Goal: Answer question/provide support: Share knowledge or assist other users

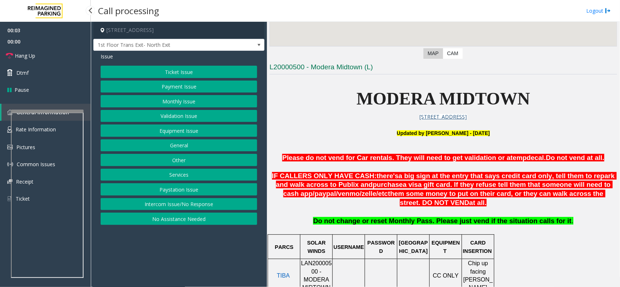
scroll to position [272, 0]
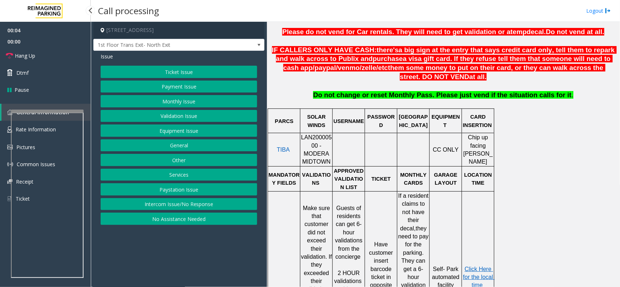
click at [324, 142] on span "LAN20000500 - MODERA MIDTOWN" at bounding box center [316, 149] width 31 height 30
copy span "LAN20000500"
click at [199, 117] on button "Validation Issue" at bounding box center [179, 116] width 156 height 12
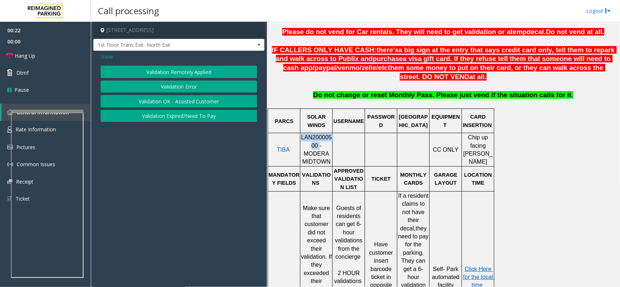
click at [195, 88] on button "Validation Error" at bounding box center [179, 87] width 156 height 12
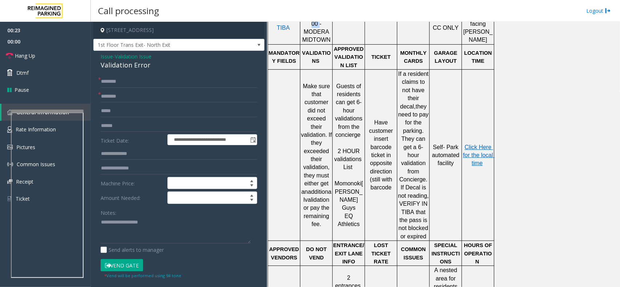
scroll to position [227, 0]
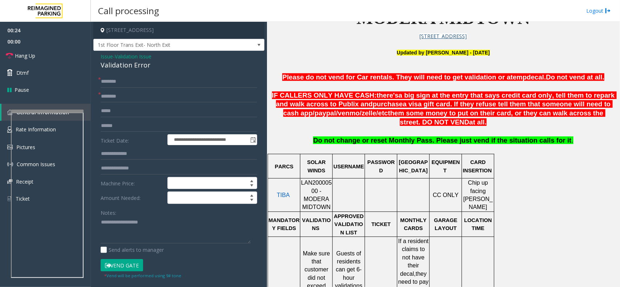
click at [394, 106] on span "a visa gift card. If they refuse tell them that someone will need to cash app/" at bounding box center [447, 108] width 329 height 17
click at [134, 64] on div "Validation Error" at bounding box center [179, 65] width 156 height 10
click at [114, 230] on textarea at bounding box center [176, 230] width 150 height 27
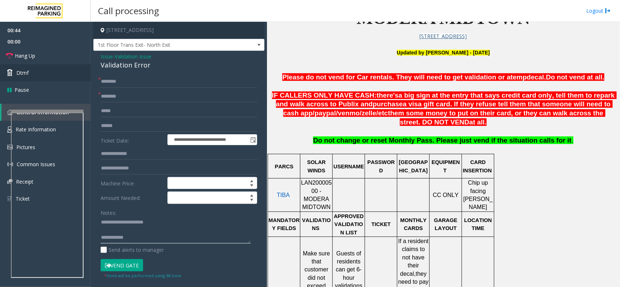
type textarea "**********"
click at [117, 98] on input "text" at bounding box center [179, 96] width 156 height 12
type input "**********"
click at [305, 194] on span "LAN20000500 - MODERA MIDTOWN" at bounding box center [316, 195] width 31 height 30
click at [305, 191] on span "LAN20000500 - MODERA MIDTOWN" at bounding box center [316, 195] width 31 height 30
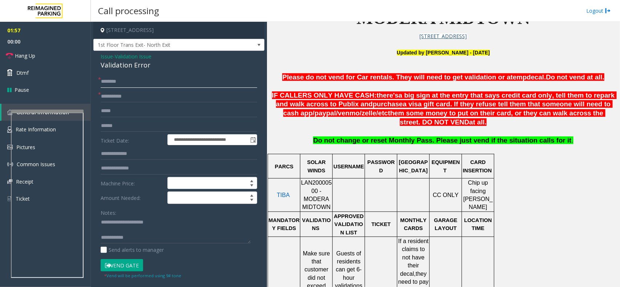
click at [146, 78] on input "text" at bounding box center [179, 82] width 156 height 12
click at [137, 128] on input "text" at bounding box center [179, 126] width 156 height 12
type input "*******"
click at [127, 82] on input "text" at bounding box center [179, 82] width 156 height 12
type input "*****"
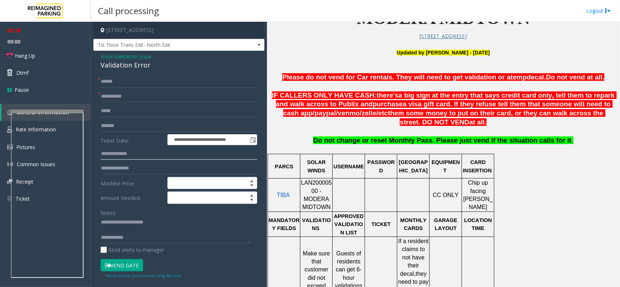
click at [121, 155] on input "text" at bounding box center [179, 154] width 156 height 12
click at [126, 153] on input "text" at bounding box center [179, 154] width 156 height 12
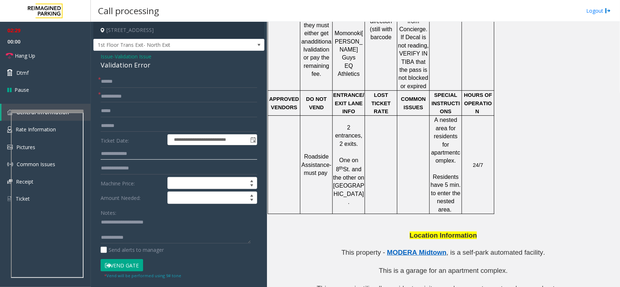
scroll to position [659, 0]
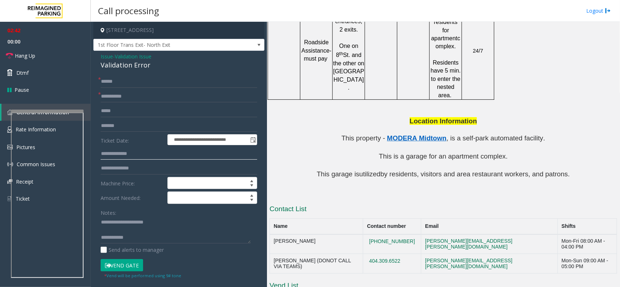
click at [122, 154] on input "text" at bounding box center [179, 154] width 156 height 12
type input "*"
type input "*******"
click at [131, 264] on button "Vend Gate" at bounding box center [122, 265] width 42 height 12
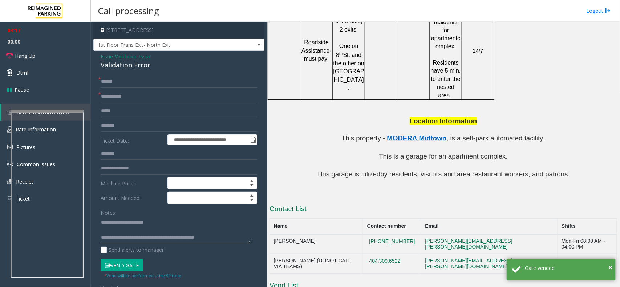
click at [122, 230] on textarea at bounding box center [176, 230] width 150 height 27
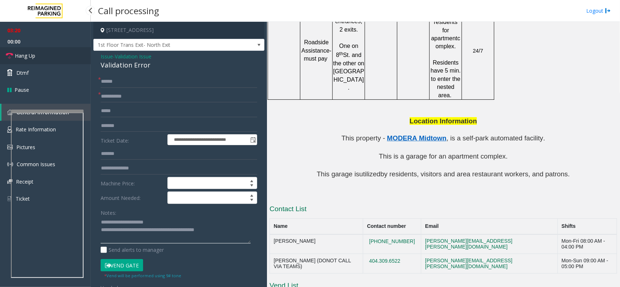
type textarea "**********"
click at [58, 60] on link "Hang Up" at bounding box center [45, 55] width 91 height 17
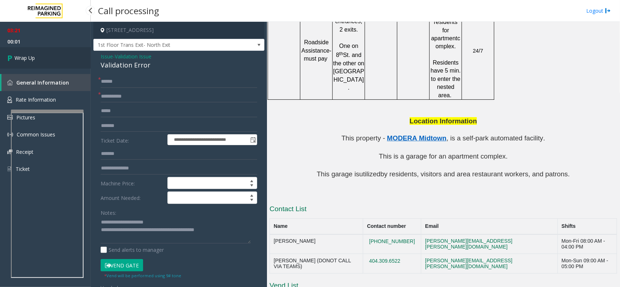
click at [38, 53] on link "Wrap Up" at bounding box center [45, 57] width 91 height 21
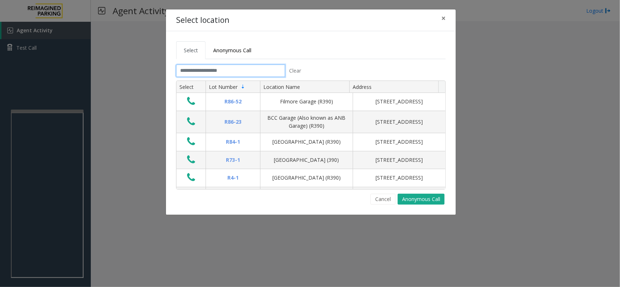
click at [195, 71] on input "text" at bounding box center [230, 71] width 109 height 12
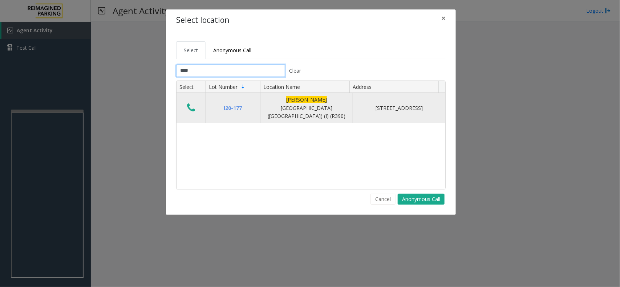
type input "****"
click at [190, 103] on icon "Data table" at bounding box center [191, 108] width 8 height 10
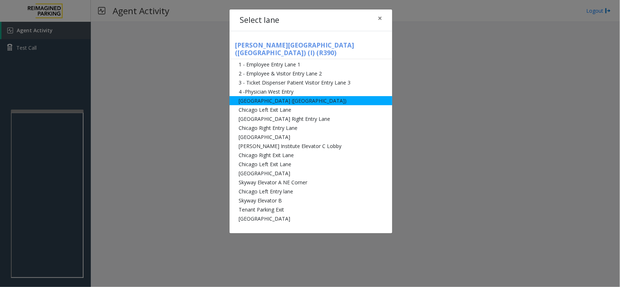
click at [257, 96] on li "[GEOGRAPHIC_DATA] ([GEOGRAPHIC_DATA])" at bounding box center [310, 100] width 163 height 9
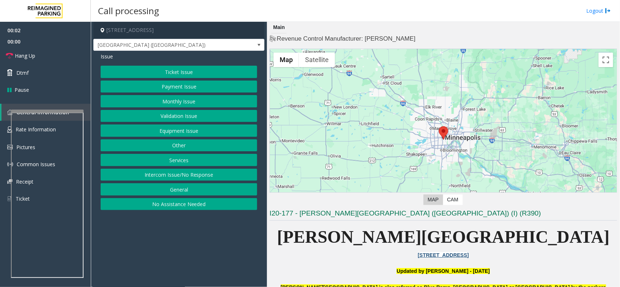
click at [176, 101] on button "Monthly Issue" at bounding box center [179, 101] width 156 height 12
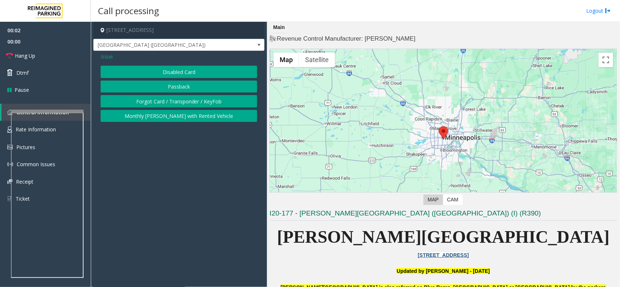
click at [170, 72] on button "Disabled Card" at bounding box center [179, 72] width 156 height 12
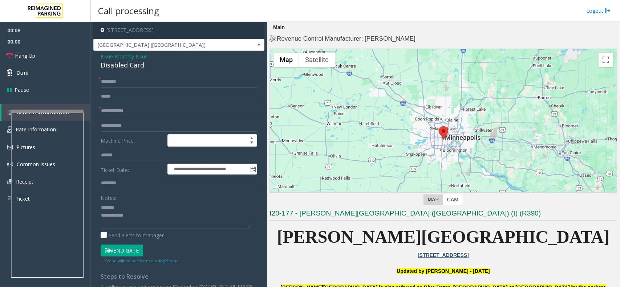
click at [121, 65] on div "Disabled Card" at bounding box center [179, 65] width 156 height 10
click at [122, 216] on textarea at bounding box center [176, 215] width 150 height 27
type textarea "**********"
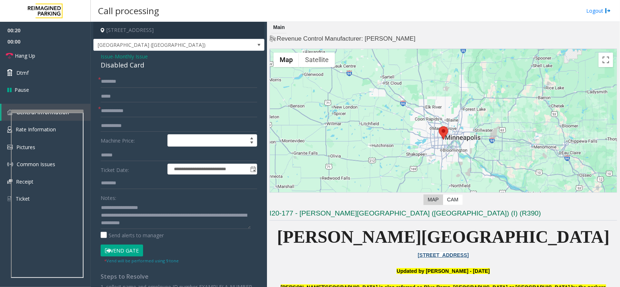
click at [137, 251] on button "Vend Gate" at bounding box center [122, 251] width 42 height 12
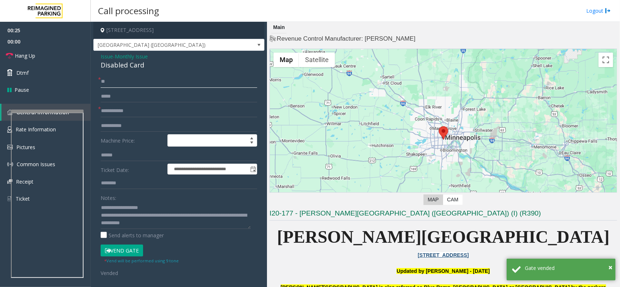
type input "**"
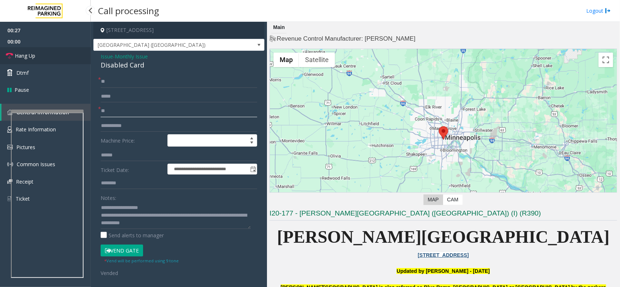
type input "**"
click at [17, 52] on span "Hang Up" at bounding box center [25, 56] width 20 height 8
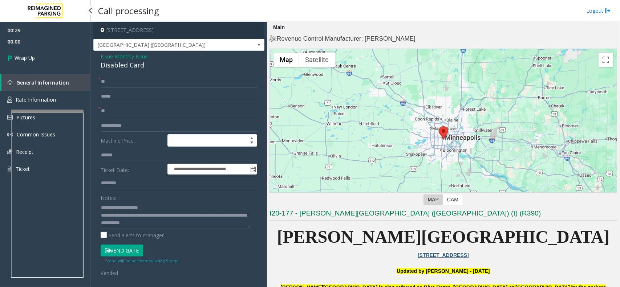
click at [17, 52] on link "Wrap Up" at bounding box center [45, 57] width 91 height 21
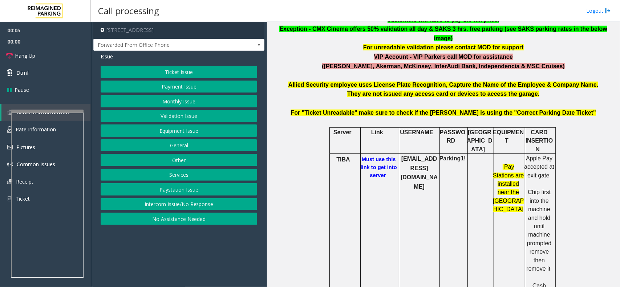
scroll to position [272, 0]
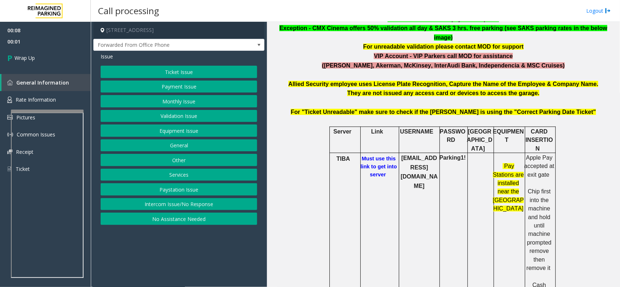
drag, startPoint x: 193, startPoint y: 204, endPoint x: 191, endPoint y: 198, distance: 6.8
click at [194, 203] on button "Intercom Issue/No Response" at bounding box center [179, 204] width 156 height 12
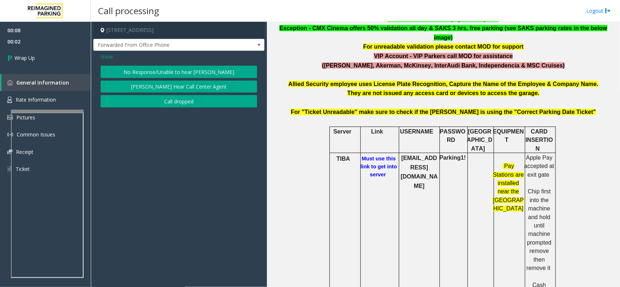
click at [164, 95] on button "Call dropped" at bounding box center [179, 101] width 156 height 12
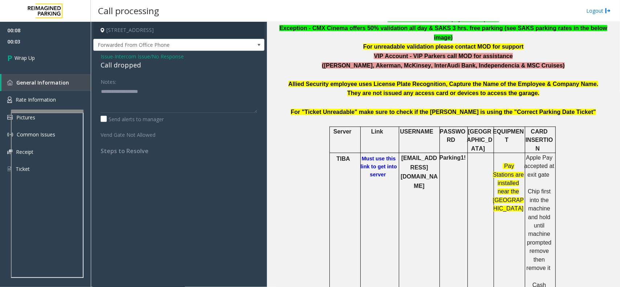
click at [123, 67] on div "Call dropped" at bounding box center [179, 65] width 156 height 10
type textarea "**********"
click at [53, 61] on link "Wrap Up" at bounding box center [45, 57] width 91 height 21
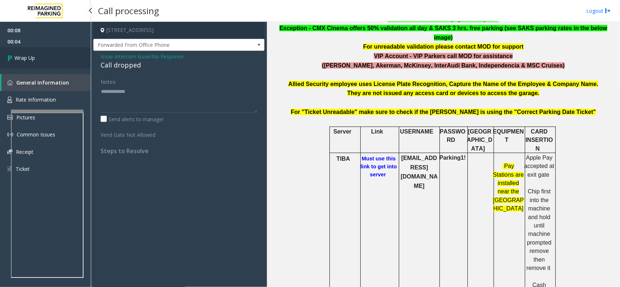
click at [53, 61] on link "Wrap Up" at bounding box center [45, 57] width 91 height 21
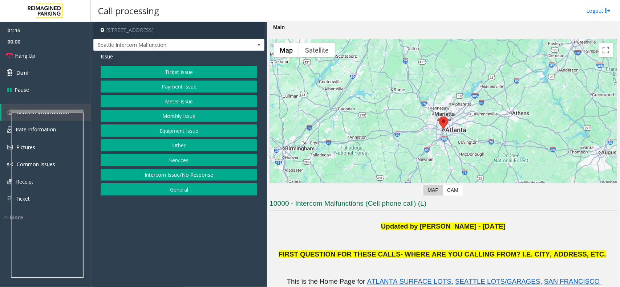
click at [187, 130] on button "Equipment Issue" at bounding box center [179, 131] width 156 height 12
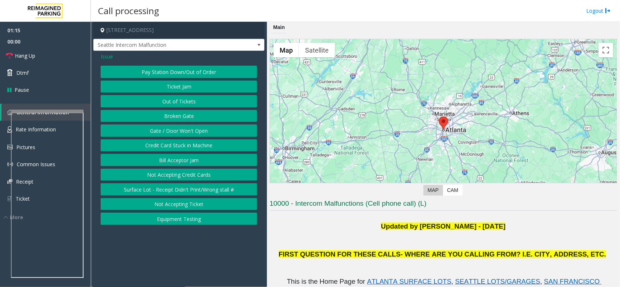
click at [187, 130] on button "Gate / Door Won't Open" at bounding box center [179, 131] width 156 height 12
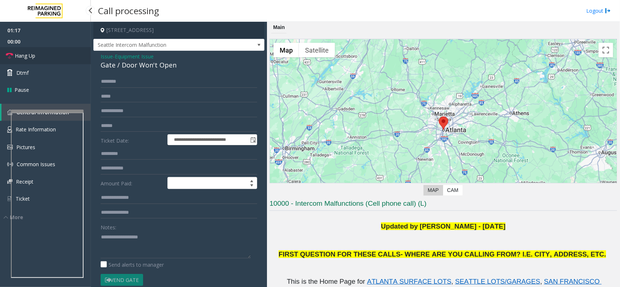
click at [28, 53] on span "Hang Up" at bounding box center [25, 56] width 20 height 8
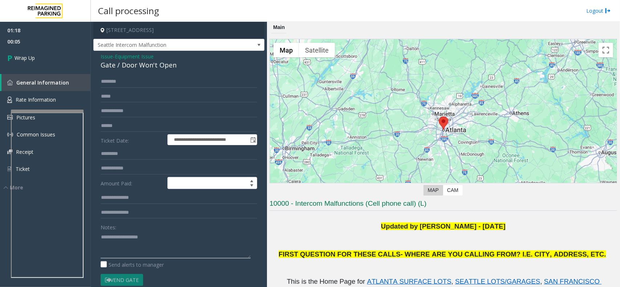
paste textarea "**********"
drag, startPoint x: 127, startPoint y: 244, endPoint x: 141, endPoint y: 190, distance: 56.2
click at [128, 243] on textarea at bounding box center [176, 244] width 150 height 27
click at [124, 64] on div "Gate / Door Won't Open" at bounding box center [179, 65] width 156 height 10
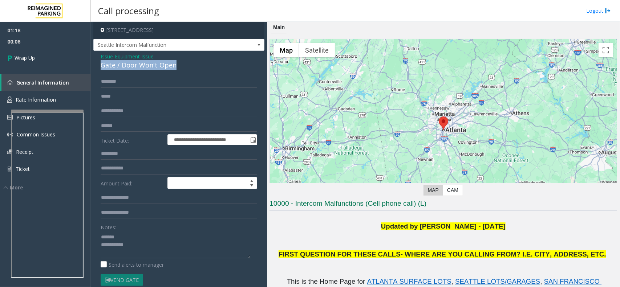
click at [124, 64] on div "Gate / Door Won't Open" at bounding box center [179, 65] width 156 height 10
copy div "Gate / Door Won't Open"
paste textarea "**********"
click at [125, 234] on textarea at bounding box center [176, 244] width 150 height 27
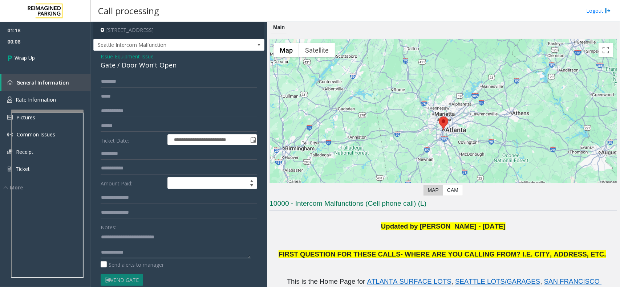
click at [131, 252] on textarea at bounding box center [176, 244] width 150 height 27
type textarea "**********"
click at [57, 55] on link "Wrap Up" at bounding box center [45, 57] width 91 height 21
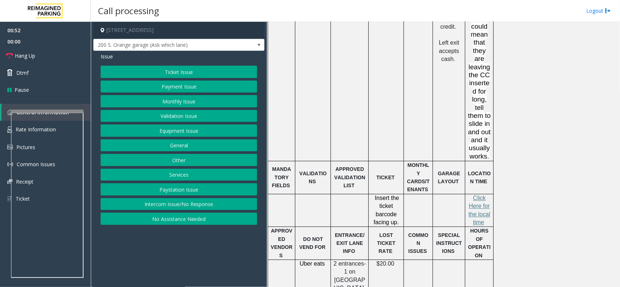
scroll to position [726, 0]
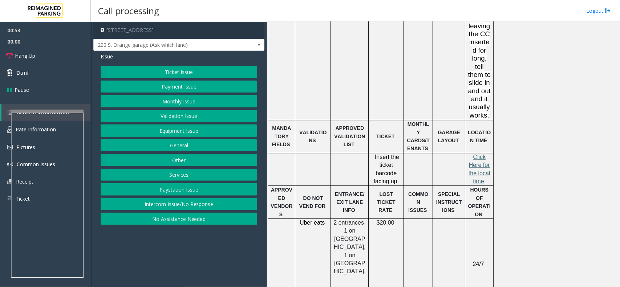
click at [483, 154] on span "lick Here for the local time" at bounding box center [479, 169] width 22 height 30
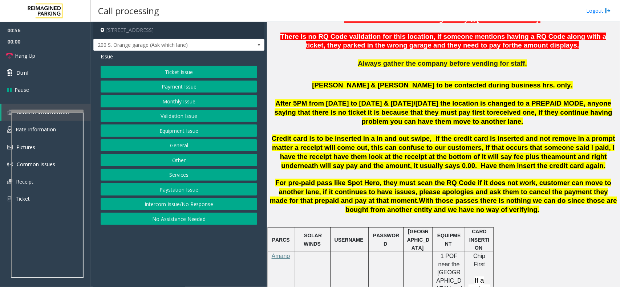
scroll to position [227, 0]
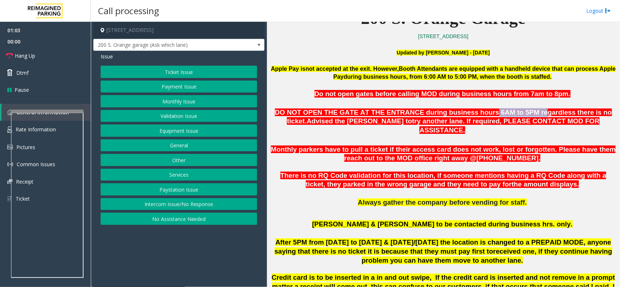
drag, startPoint x: 455, startPoint y: 111, endPoint x: 501, endPoint y: 110, distance: 46.5
click at [501, 110] on span "DO NOT OPEN THE GATE AT THE ENTRANCE during business hours 6AM to 5PM regardles…" at bounding box center [443, 117] width 337 height 17
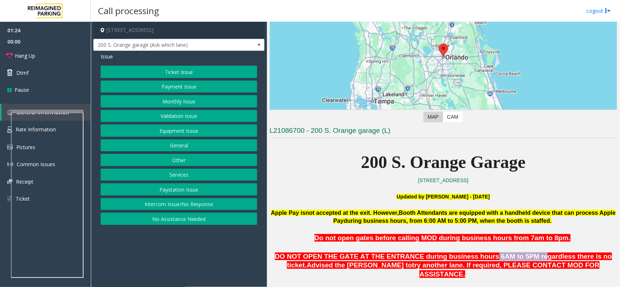
scroll to position [0, 0]
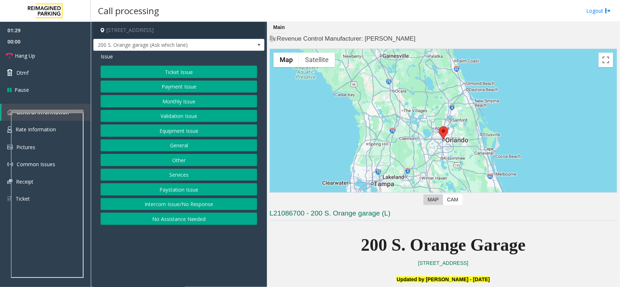
click at [211, 133] on button "Equipment Issue" at bounding box center [179, 131] width 156 height 12
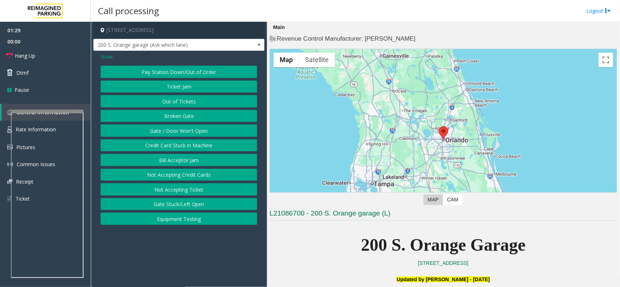
click at [211, 133] on button "Gate / Door Won't Open" at bounding box center [179, 131] width 156 height 12
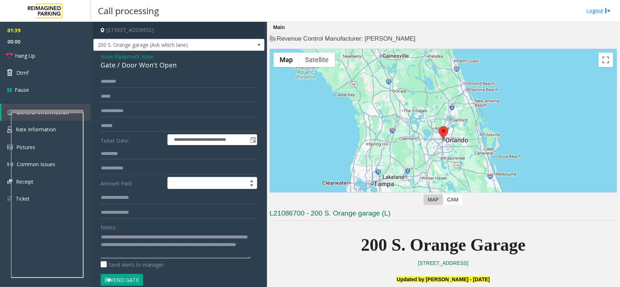
click at [174, 235] on textarea at bounding box center [176, 244] width 150 height 27
type textarea "**********"
click at [30, 57] on span "Hang Up" at bounding box center [25, 56] width 20 height 8
click at [30, 54] on span "Hang Up" at bounding box center [25, 56] width 20 height 8
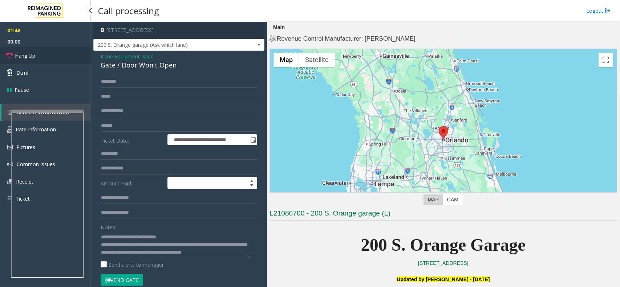
click at [30, 54] on span "Hang Up" at bounding box center [25, 56] width 20 height 8
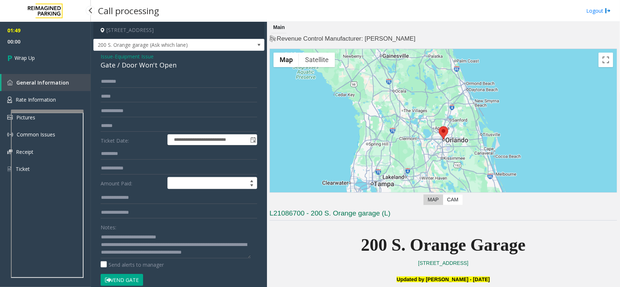
click at [31, 54] on span "Wrap Up" at bounding box center [25, 58] width 20 height 8
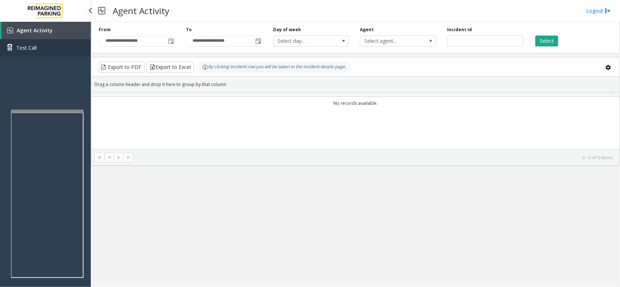
click at [31, 54] on link "Test Call" at bounding box center [45, 47] width 91 height 17
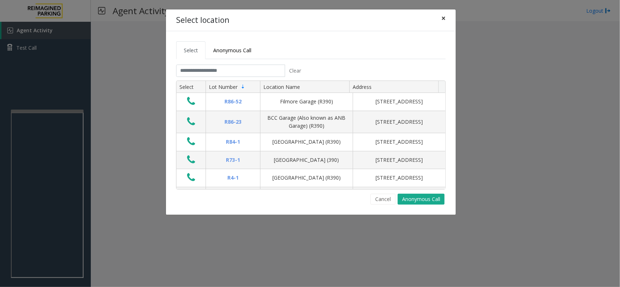
click at [445, 19] on span "×" at bounding box center [443, 18] width 4 height 10
